Goal: Find specific page/section: Find specific page/section

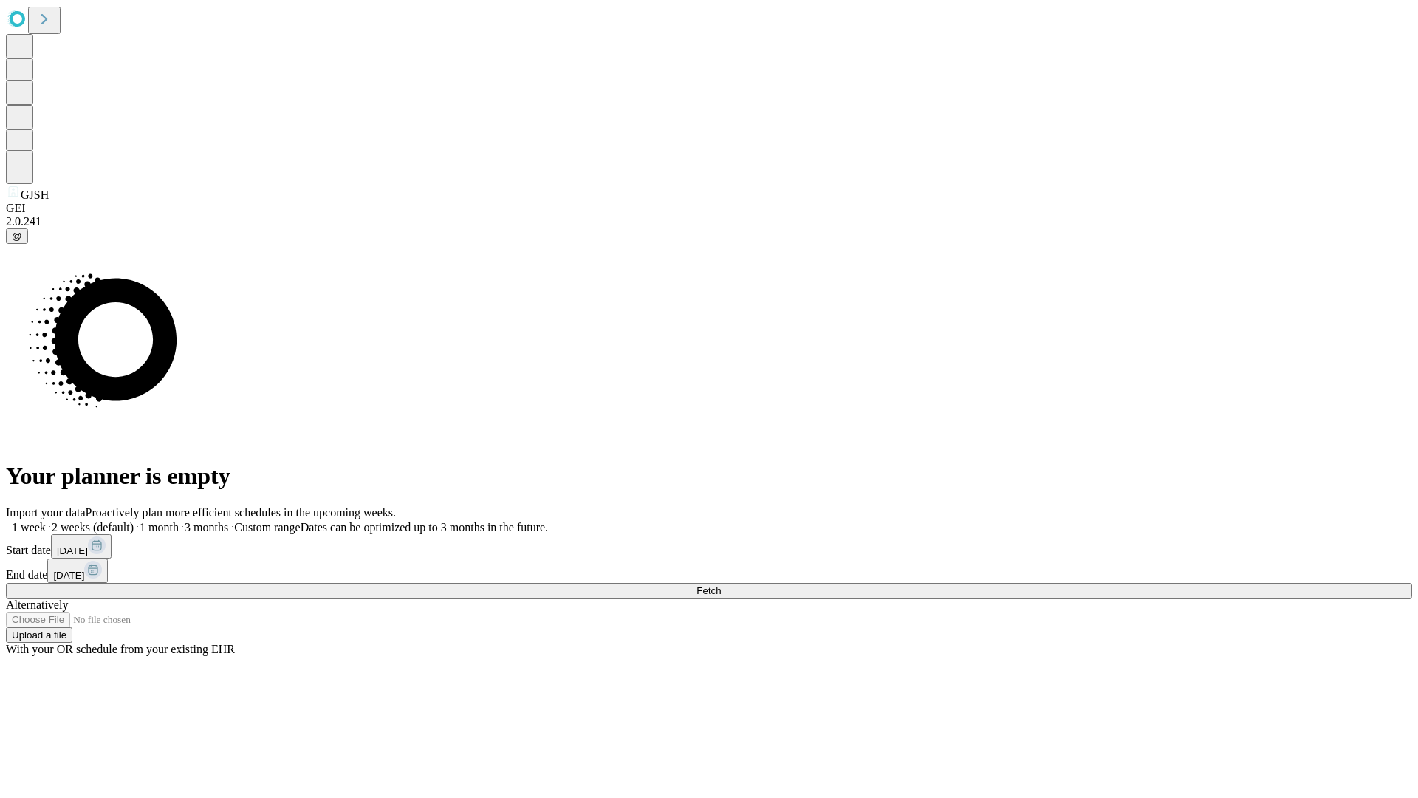
click at [721, 585] on span "Fetch" at bounding box center [708, 590] width 24 height 11
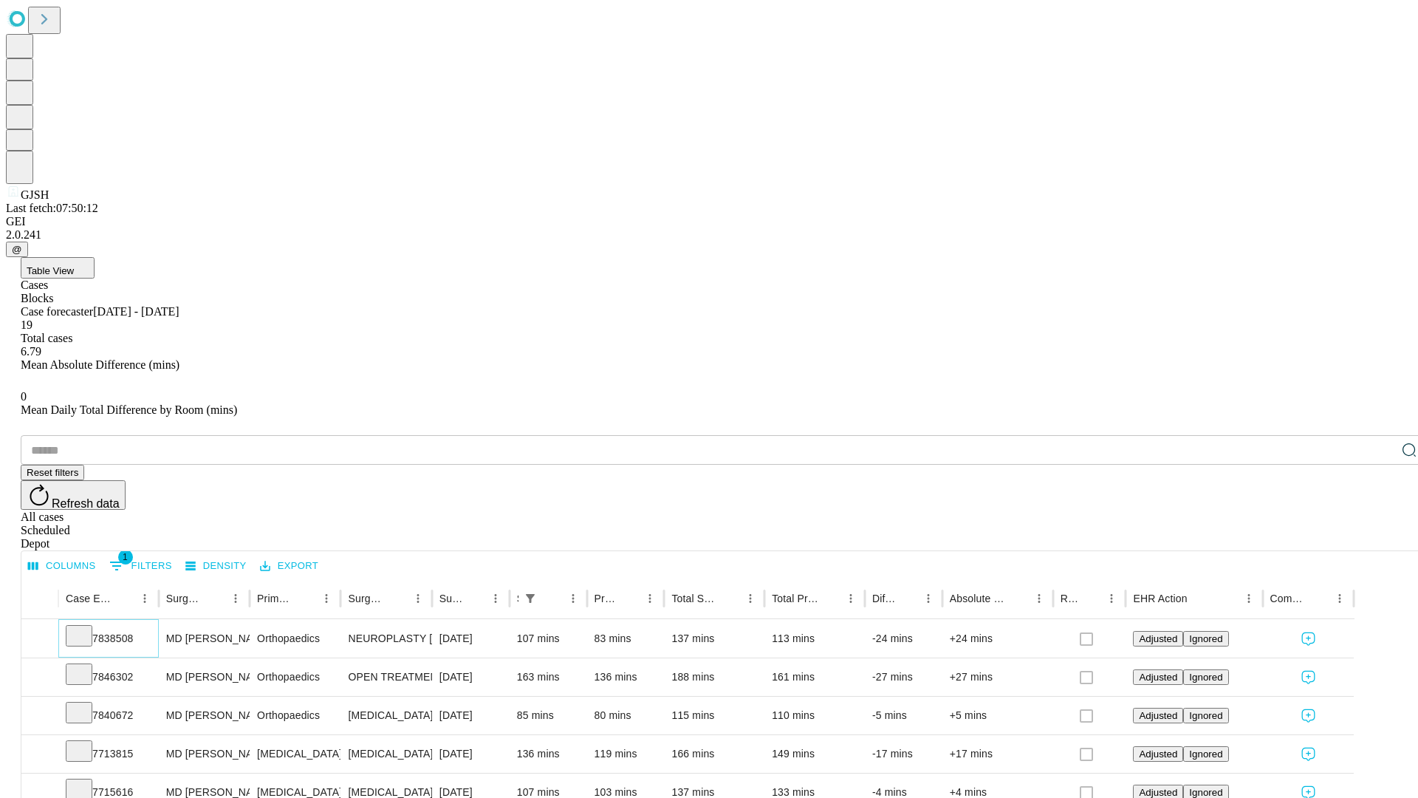
click at [86, 627] on icon at bounding box center [79, 634] width 15 height 15
